Goal: Information Seeking & Learning: Learn about a topic

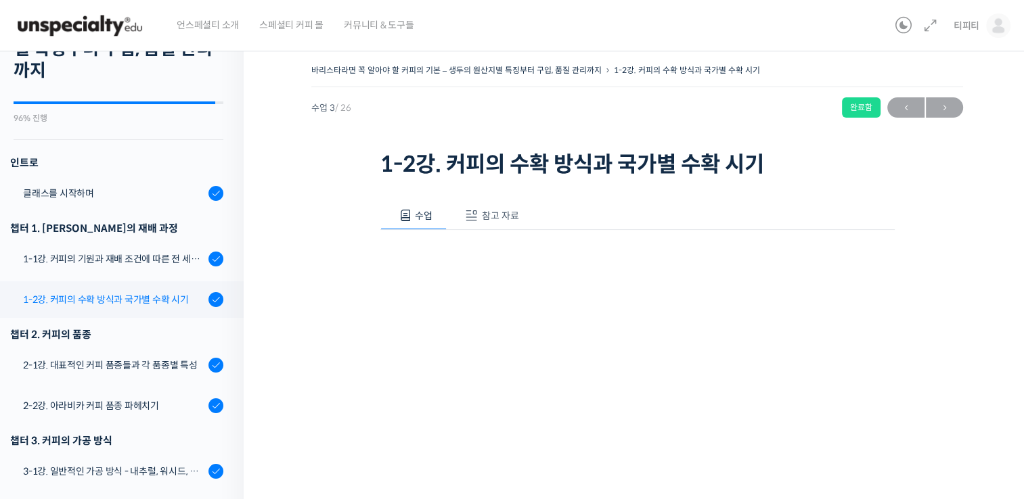
scroll to position [135, 0]
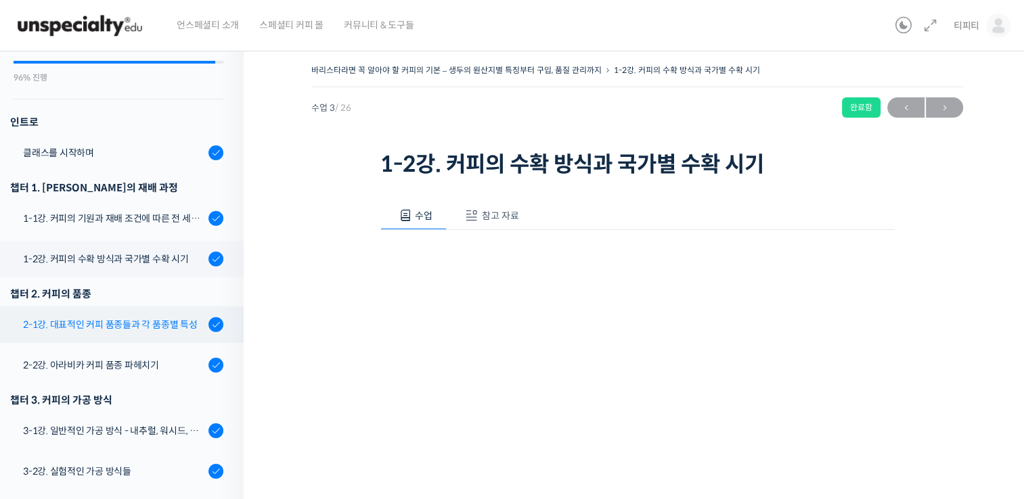
click at [93, 323] on div "2-1강. 대표적인 커피 품종들과 각 품종별 특성" at bounding box center [113, 324] width 181 height 15
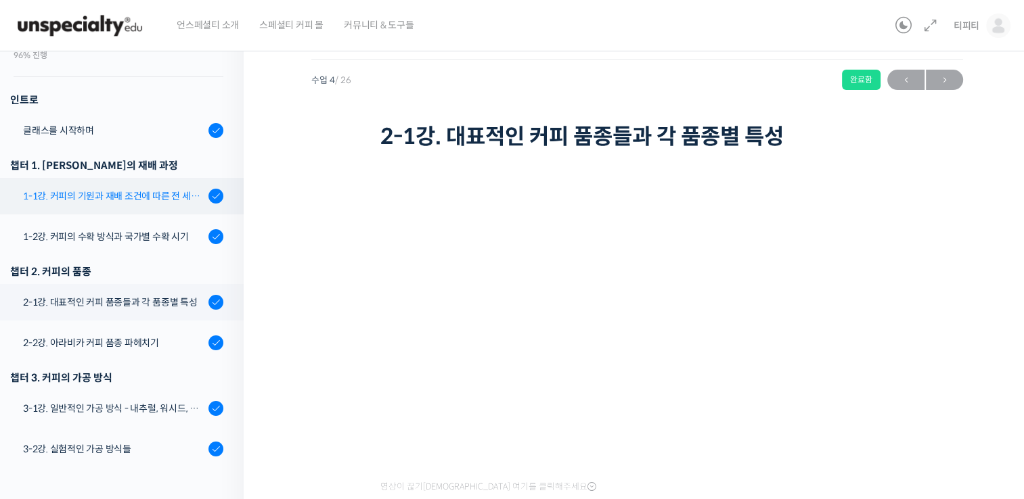
scroll to position [135, 0]
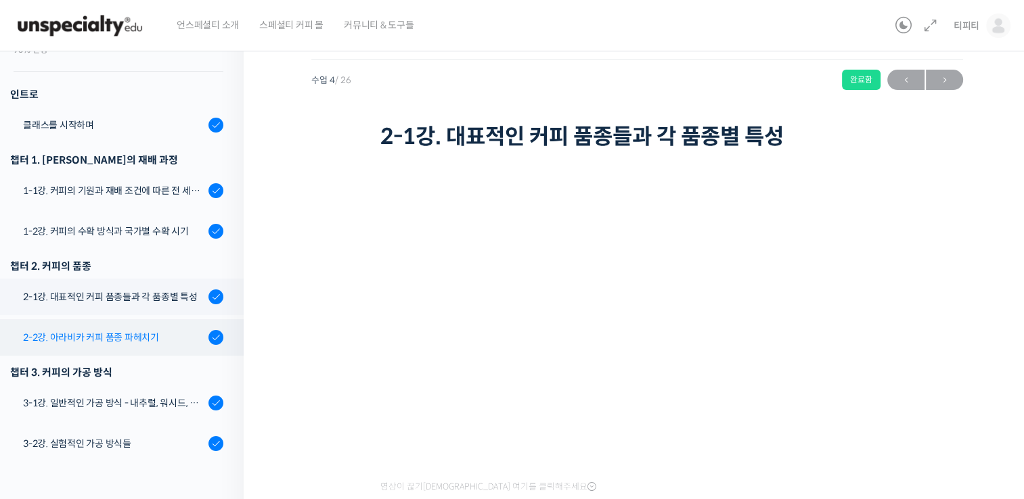
click at [122, 341] on div "2-2강. 아라비카 커피 품종 파헤치기" at bounding box center [113, 337] width 181 height 15
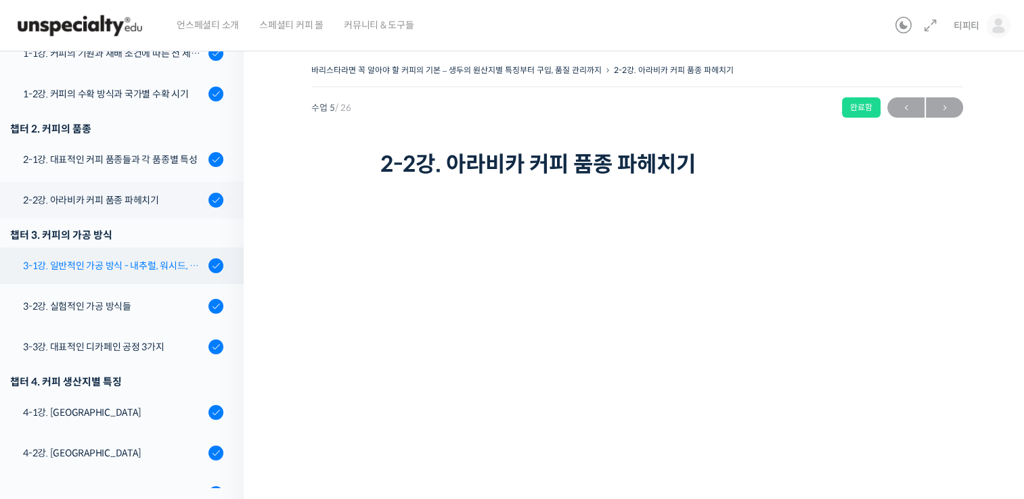
scroll to position [298, 0]
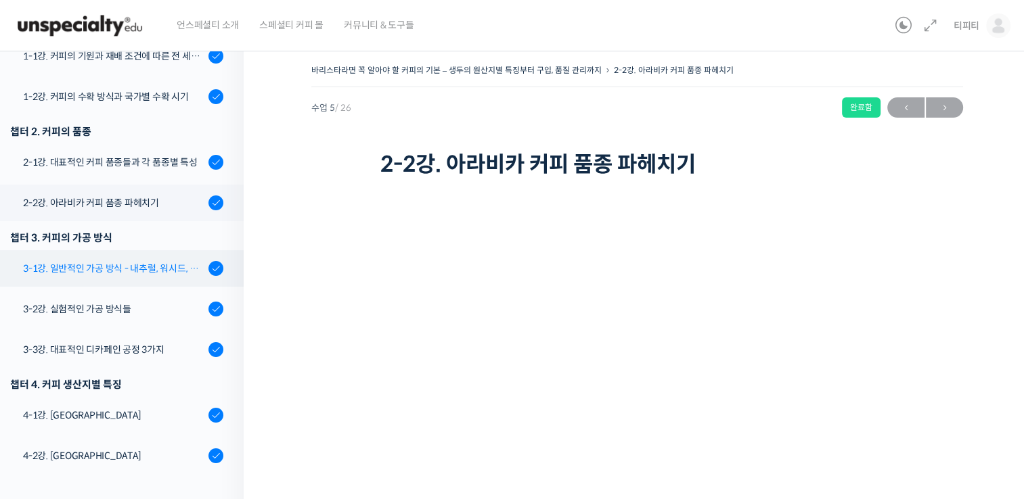
click at [113, 267] on div "3-1강. 일반적인 가공 방식 - 내추럴, 워시드, 허니" at bounding box center [113, 268] width 181 height 15
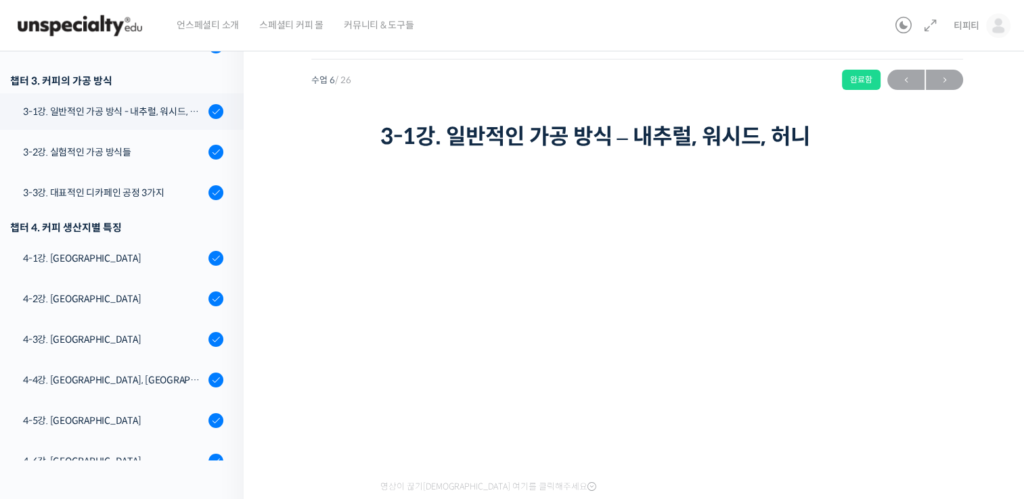
scroll to position [403, 0]
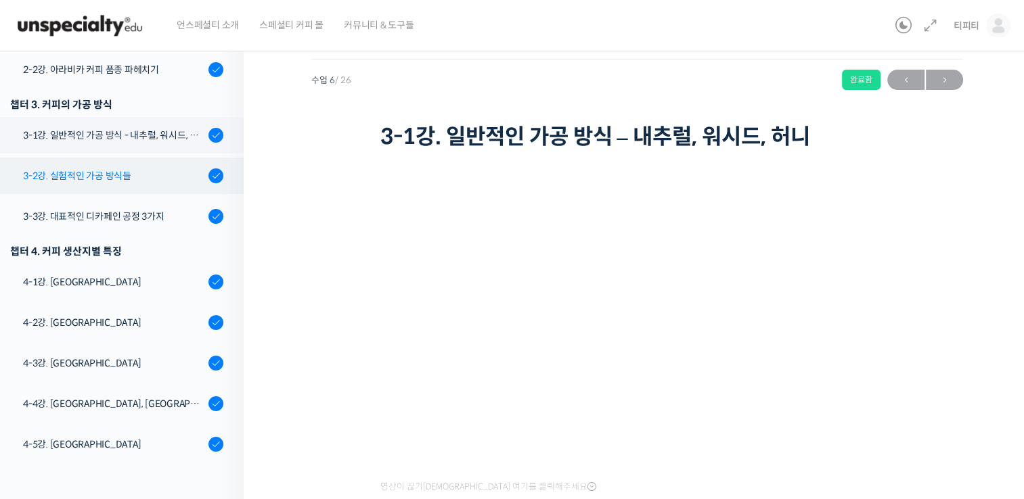
click at [112, 173] on div "3-2강. 실험적인 가공 방식들" at bounding box center [113, 175] width 181 height 15
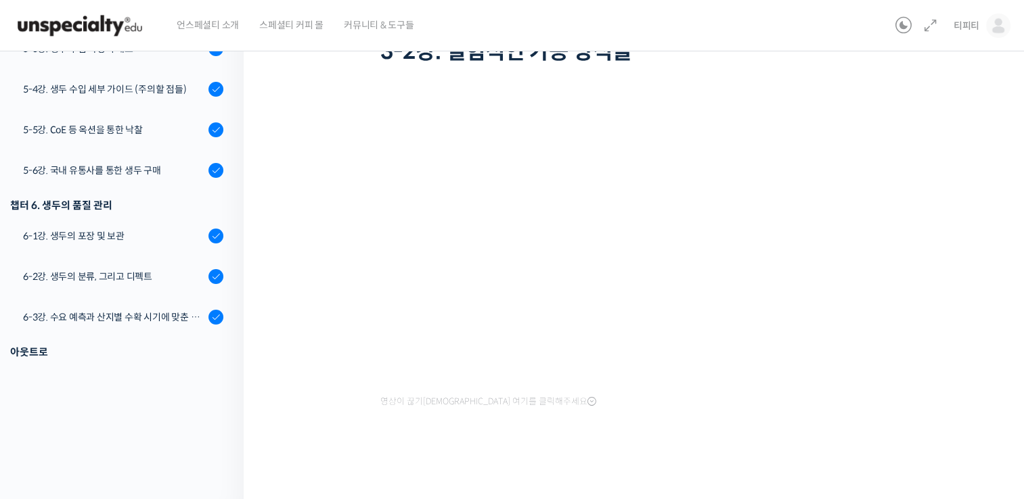
scroll to position [1010, 0]
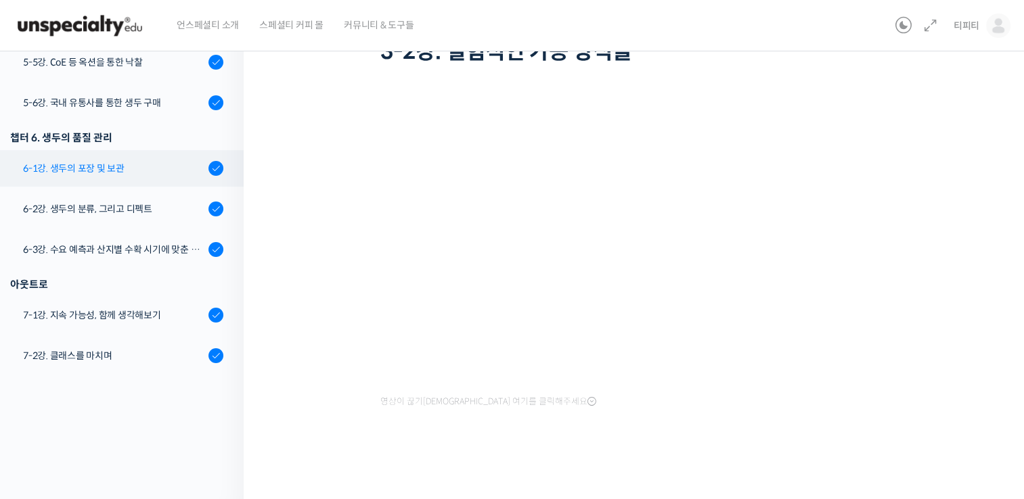
click at [104, 164] on div "6-1강. 생두의 포장 및 보관" at bounding box center [113, 168] width 181 height 15
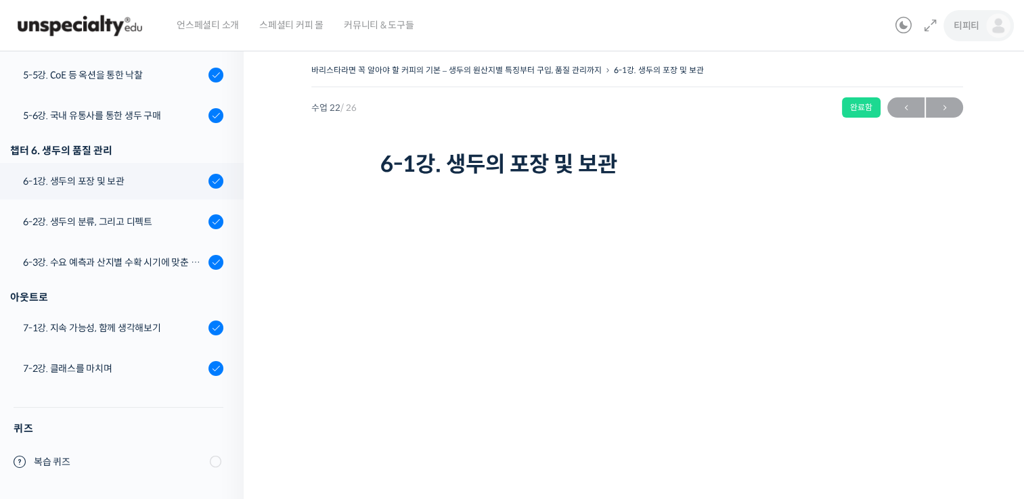
click at [993, 22] on img at bounding box center [998, 26] width 24 height 24
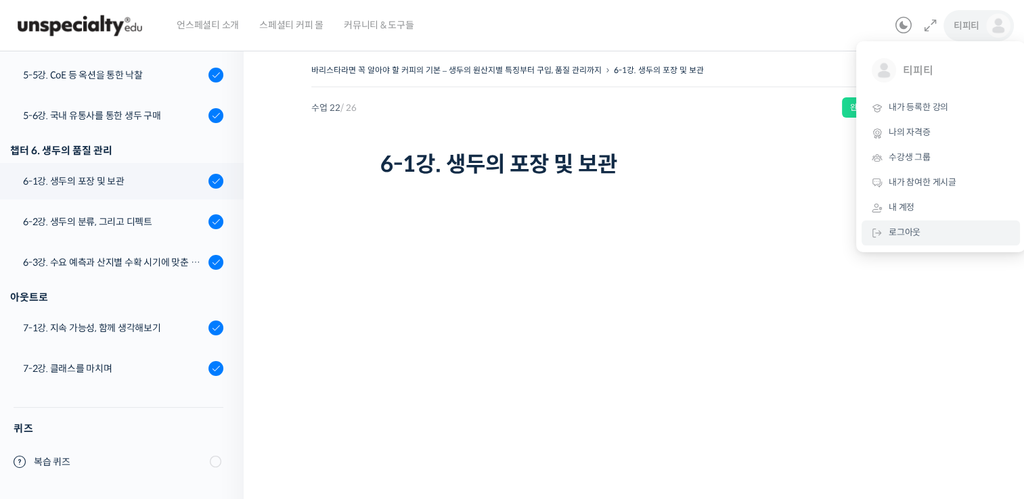
click at [885, 233] on link "로그아웃" at bounding box center [940, 233] width 158 height 25
